Goal: Communication & Community: Share content

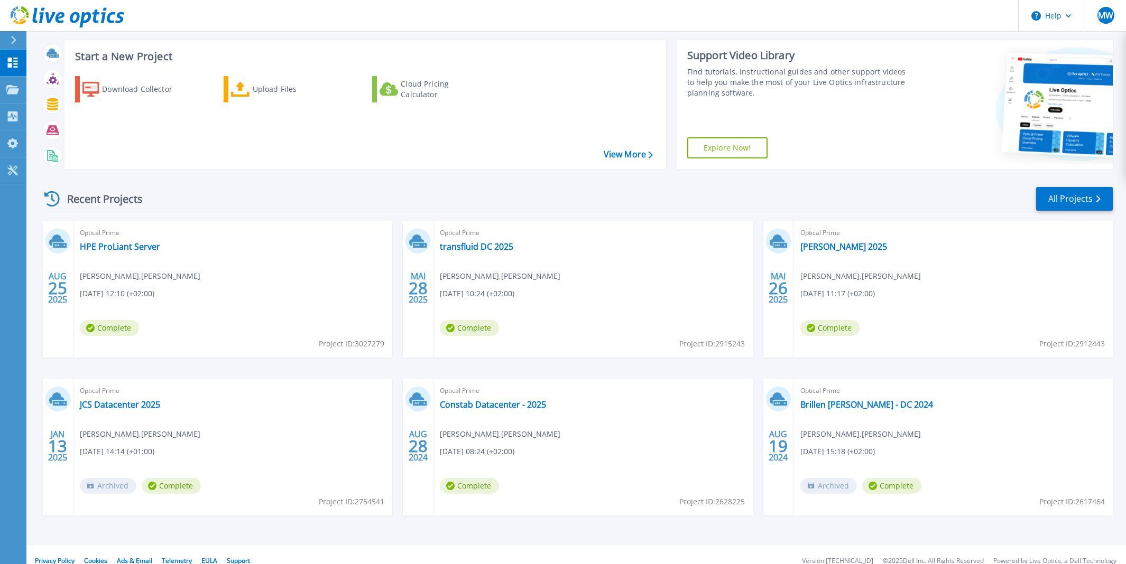
scroll to position [66, 0]
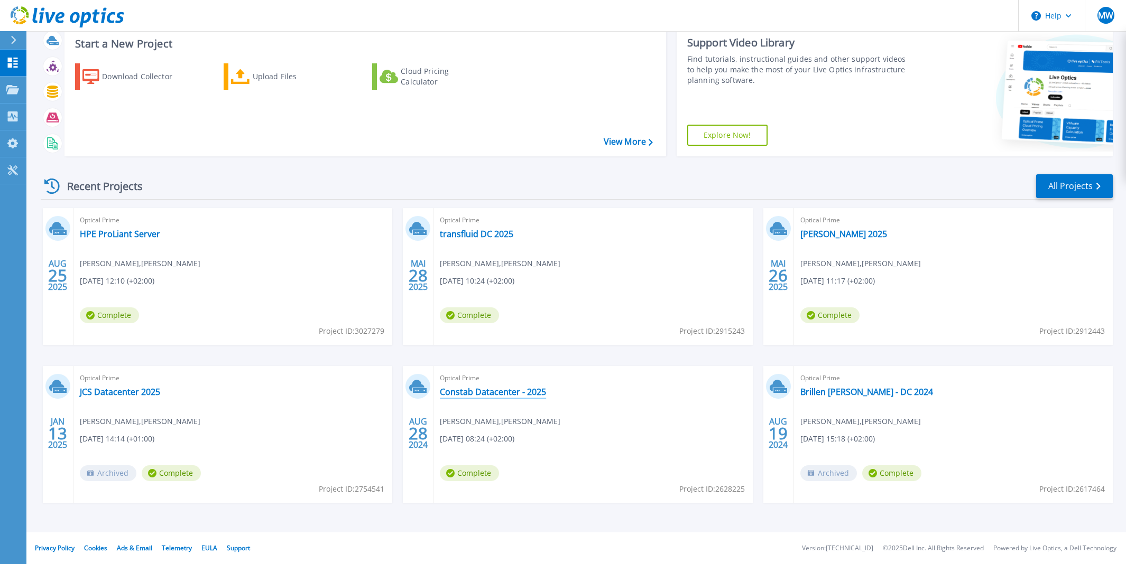
click at [510, 394] on link "Constab Datacenter - 2025" at bounding box center [493, 392] width 106 height 11
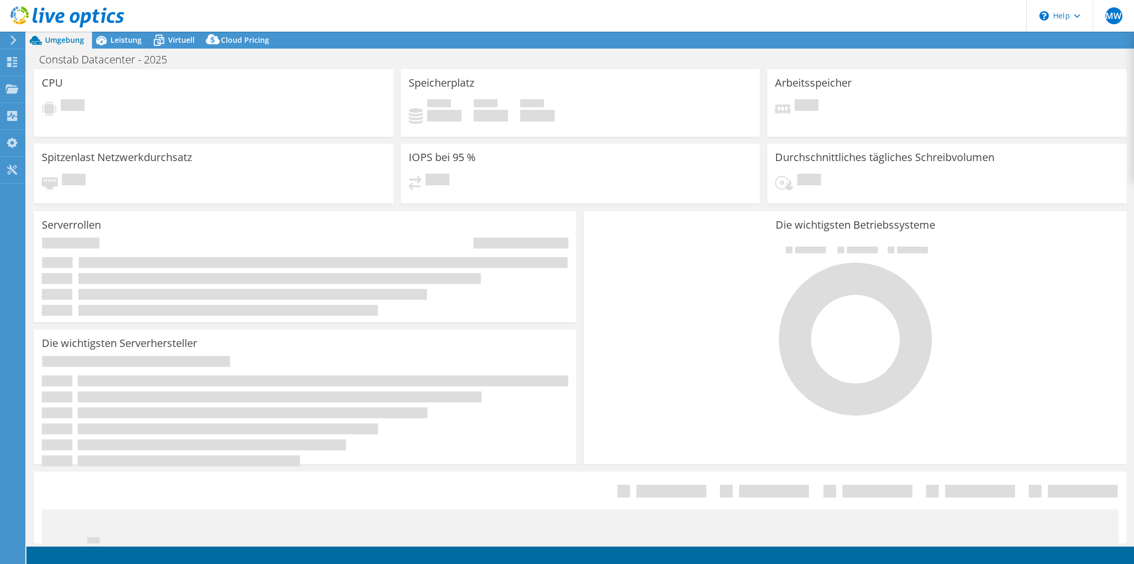
select select "USD"
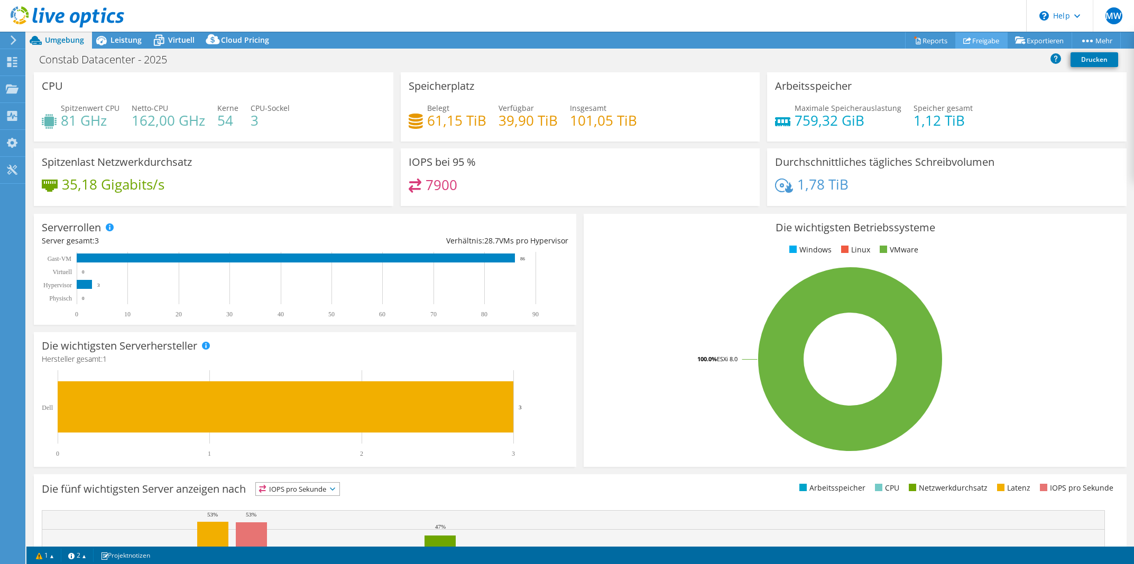
click at [986, 41] on link "Freigabe" at bounding box center [981, 40] width 52 height 16
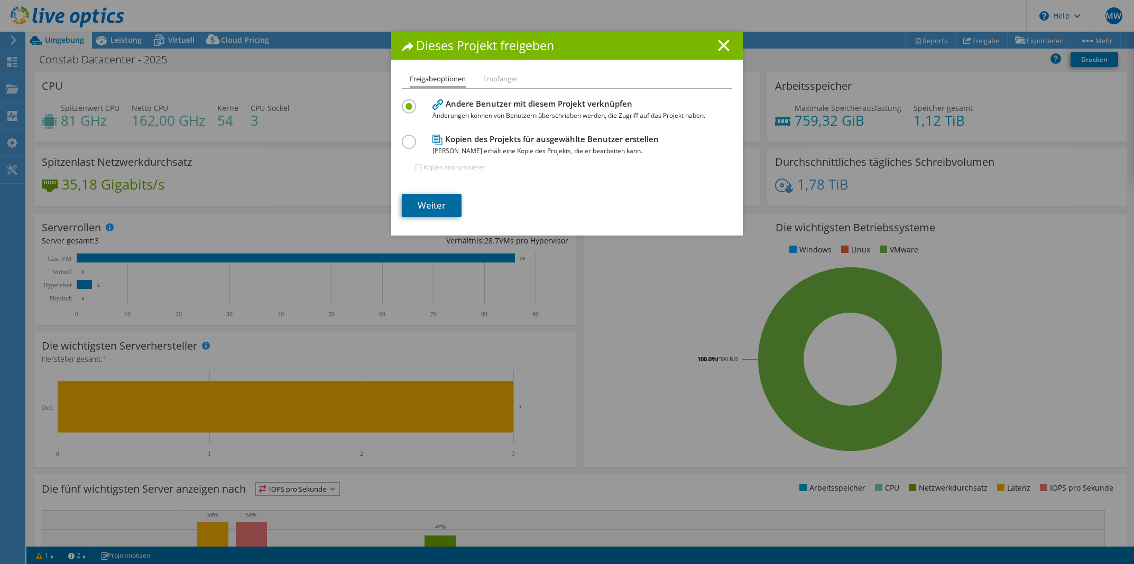
click at [422, 202] on link "Weiter" at bounding box center [432, 205] width 60 height 23
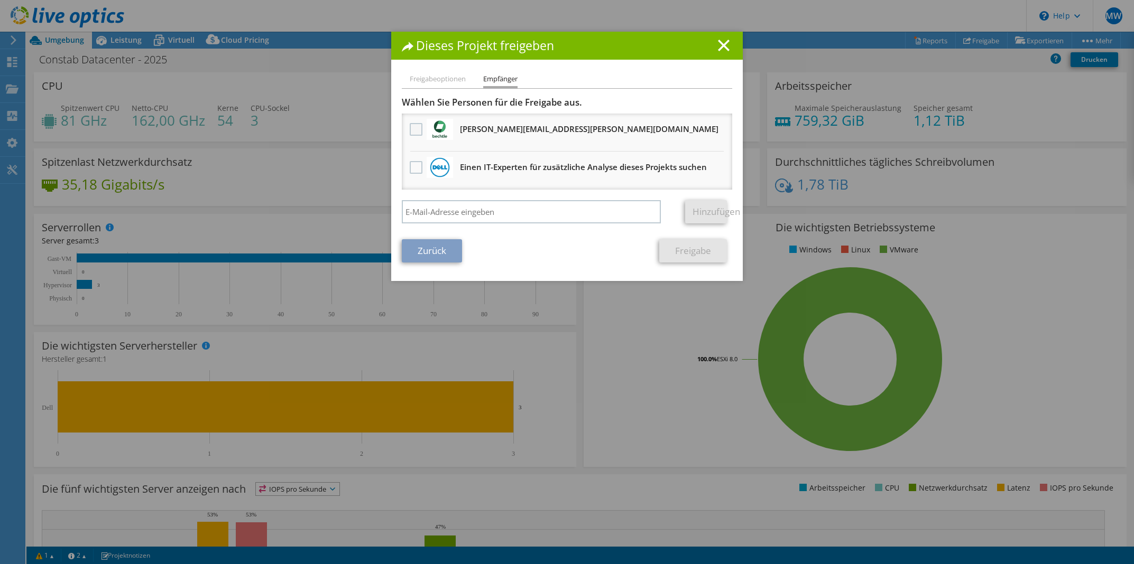
click at [410, 126] on label at bounding box center [417, 129] width 15 height 13
click at [0, 0] on input "checkbox" at bounding box center [0, 0] width 0 height 0
click at [693, 254] on link "Freigabe" at bounding box center [693, 250] width 68 height 23
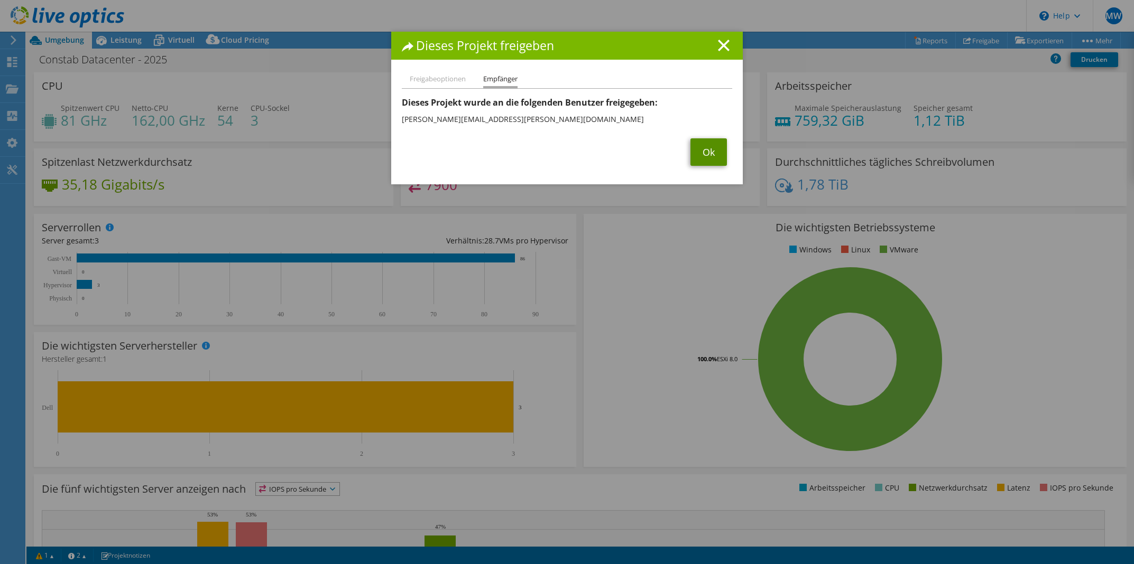
click at [698, 156] on link "Ok" at bounding box center [708, 151] width 36 height 27
